Goal: Check status: Check status

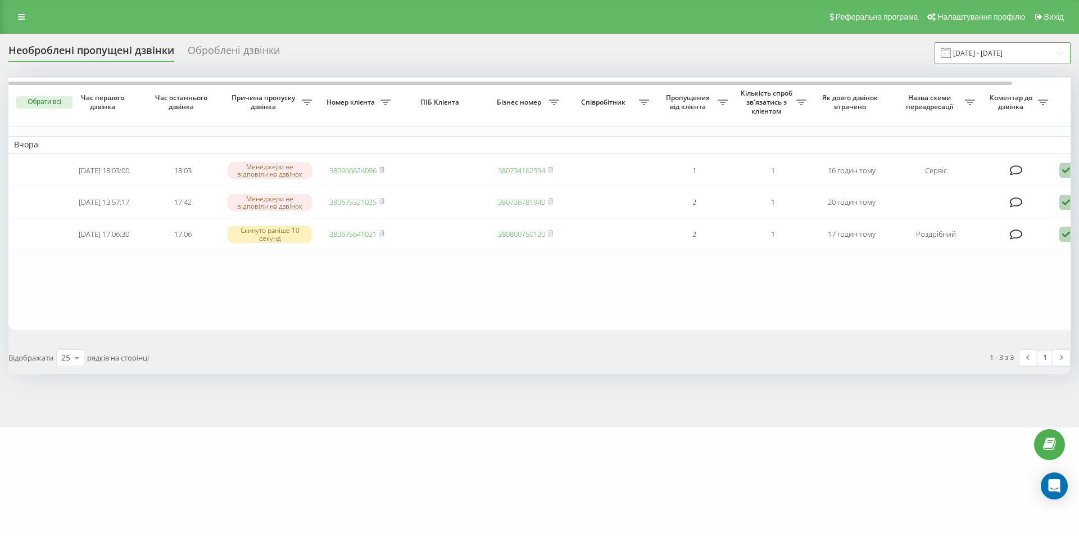
click at [986, 52] on input "20.08.2025 - 20.08.2025" at bounding box center [1003, 53] width 136 height 22
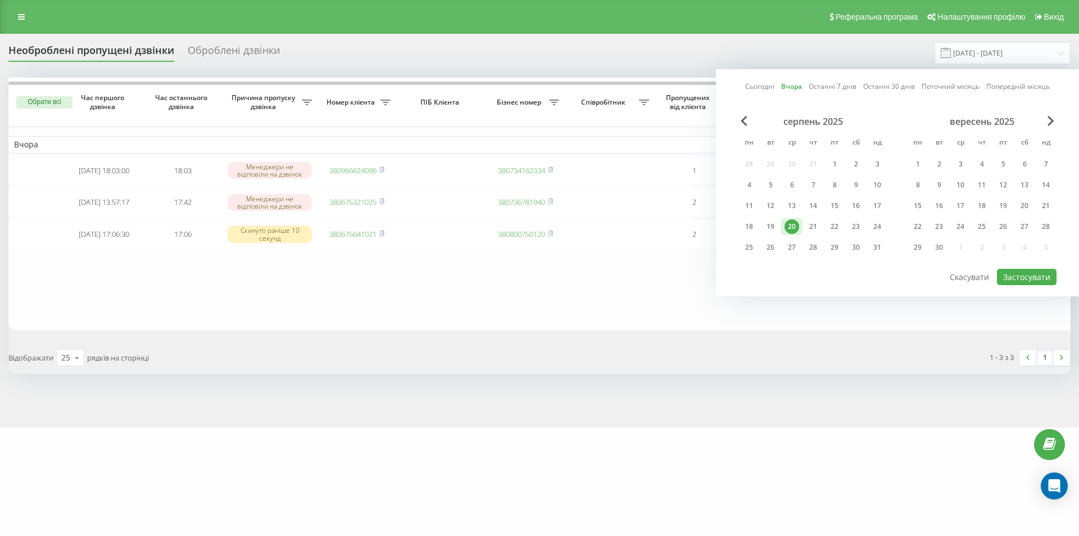
click at [764, 86] on link "Сьогодні" at bounding box center [759, 86] width 29 height 11
click at [1038, 275] on button "Застосувати" at bounding box center [1027, 277] width 60 height 16
type input "[DATE] - [DATE]"
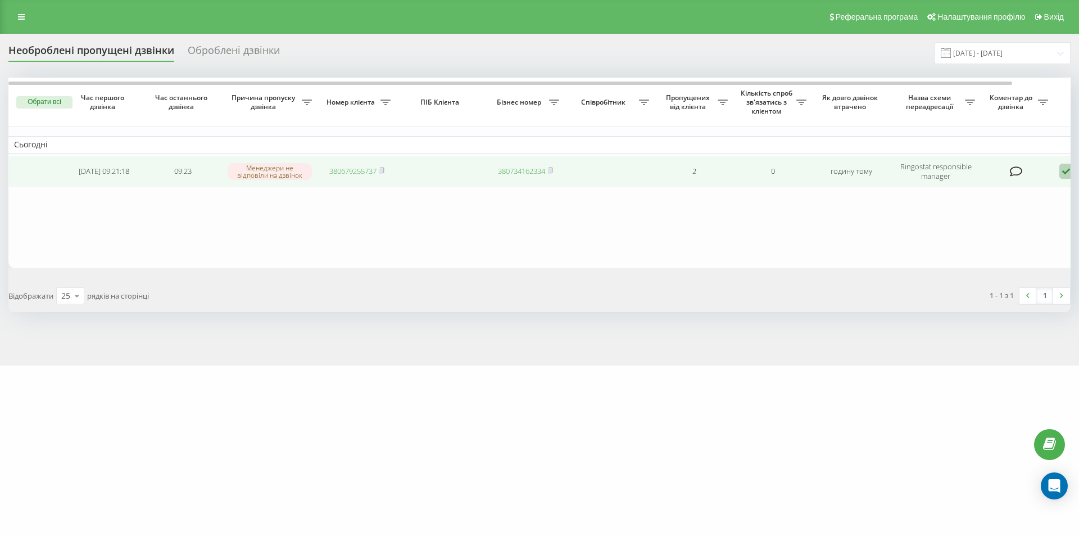
click at [350, 173] on link "380679255737" at bounding box center [352, 171] width 47 height 10
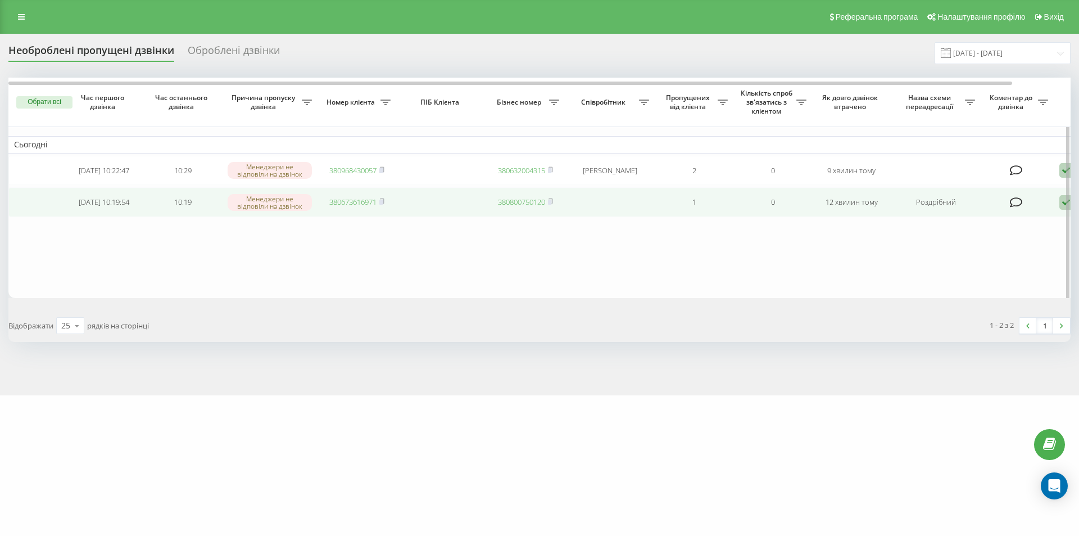
click at [366, 203] on link "380673616971" at bounding box center [352, 202] width 47 height 10
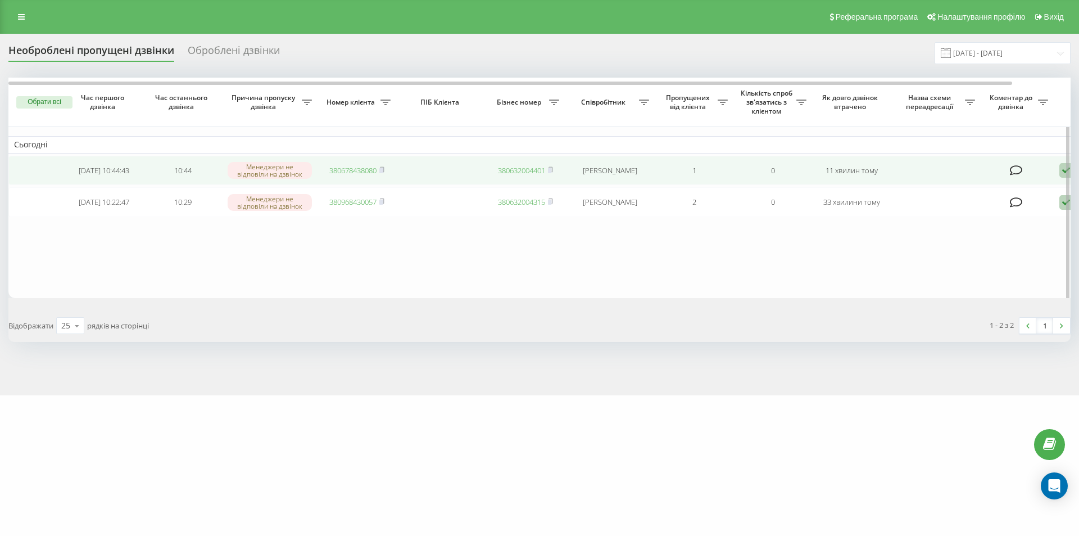
click at [346, 170] on link "380678438080" at bounding box center [352, 170] width 47 height 10
